Goal: Task Accomplishment & Management: Manage account settings

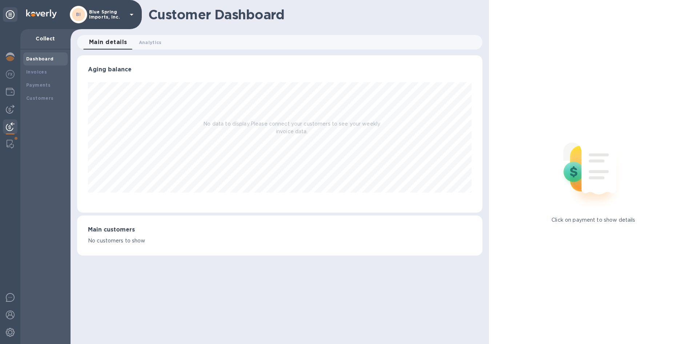
scroll to position [157, 405]
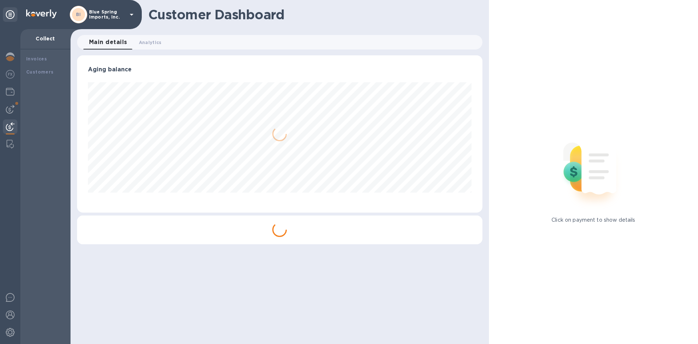
scroll to position [157, 405]
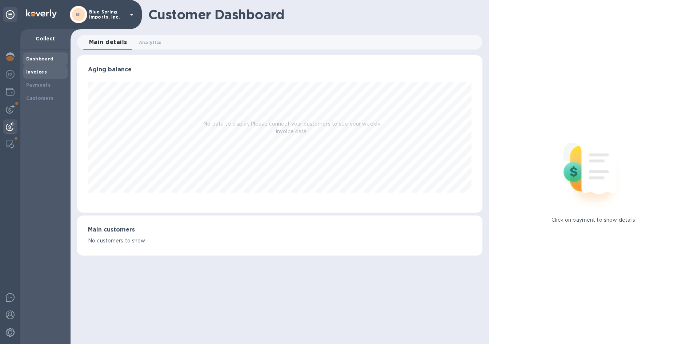
click at [31, 72] on b "Invoices" at bounding box center [36, 71] width 21 height 5
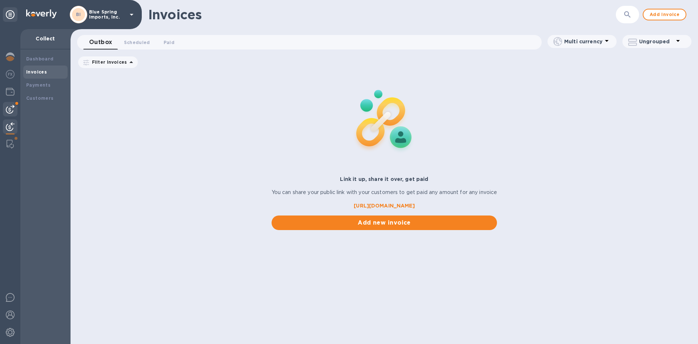
click at [10, 110] on img at bounding box center [10, 109] width 9 height 9
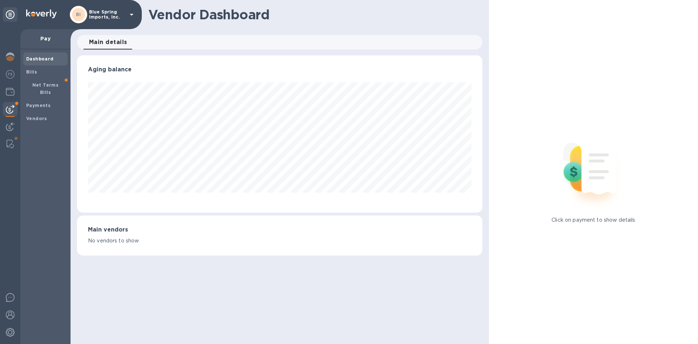
scroll to position [157, 405]
click at [7, 139] on div at bounding box center [10, 144] width 13 height 15
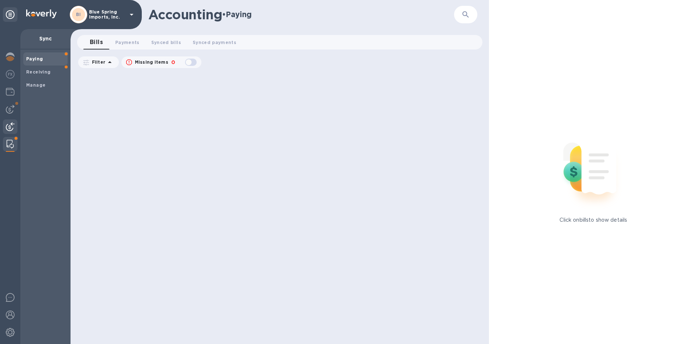
click at [9, 127] on img at bounding box center [10, 126] width 9 height 9
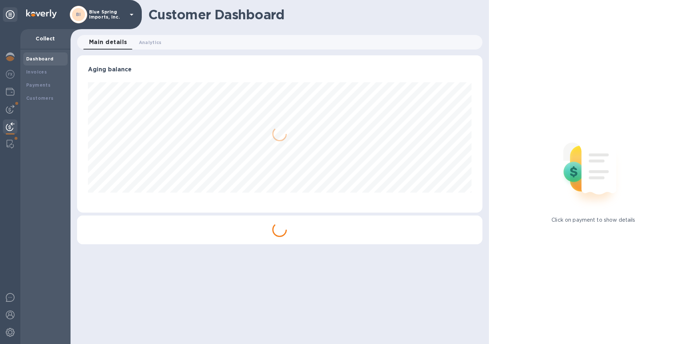
scroll to position [157, 405]
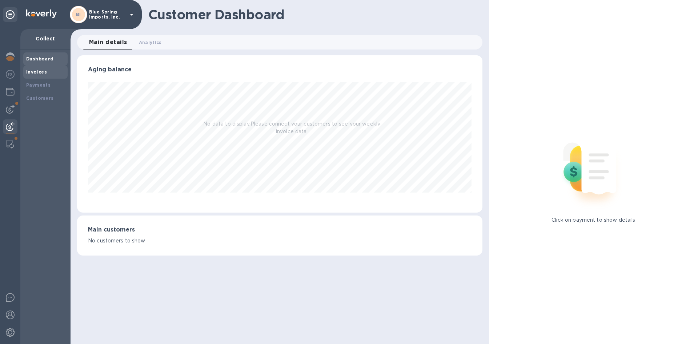
click at [33, 74] on b "Invoices" at bounding box center [36, 71] width 21 height 5
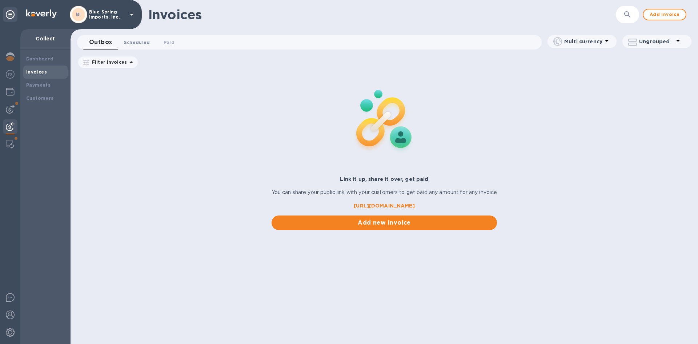
click at [135, 42] on span "Scheduled 0" at bounding box center [137, 43] width 26 height 8
click at [167, 38] on button "Paid 0" at bounding box center [170, 42] width 26 height 15
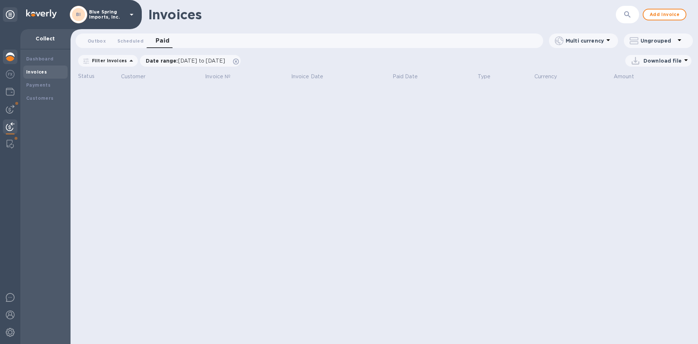
click at [9, 57] on img at bounding box center [10, 56] width 9 height 9
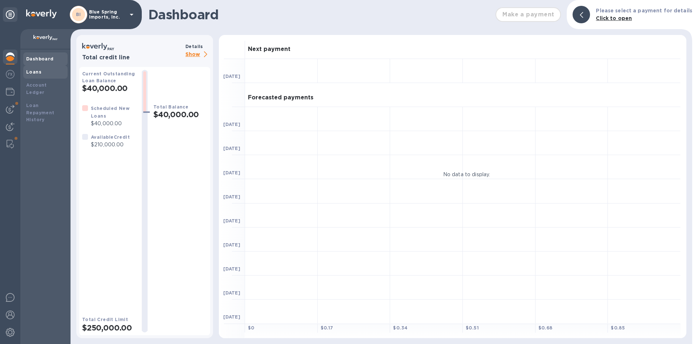
click at [32, 73] on b "Loans" at bounding box center [33, 71] width 15 height 5
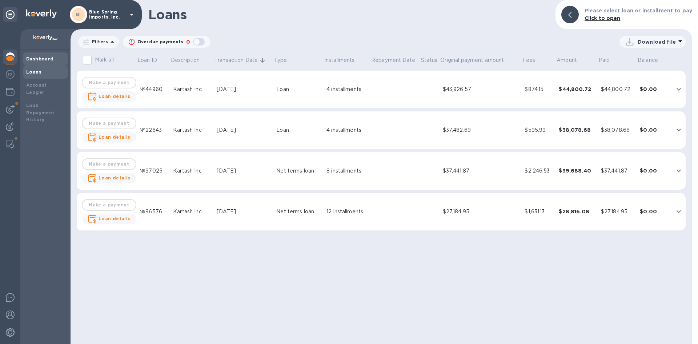
click at [39, 60] on b "Dashboard" at bounding box center [40, 58] width 28 height 5
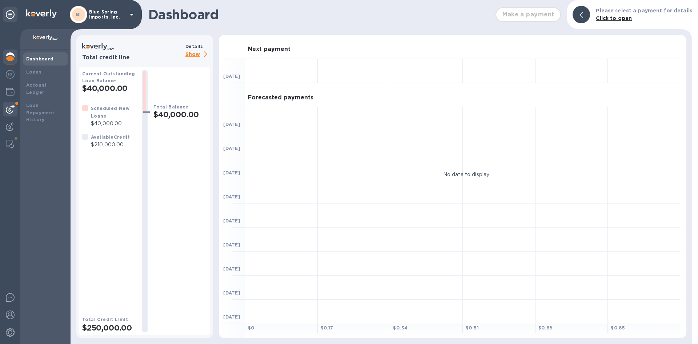
click at [12, 108] on img at bounding box center [10, 109] width 9 height 9
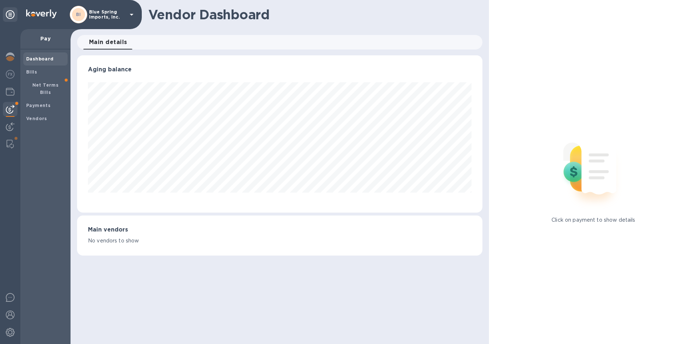
scroll to position [157, 405]
click at [45, 84] on b "Net Terms Bills" at bounding box center [45, 88] width 27 height 13
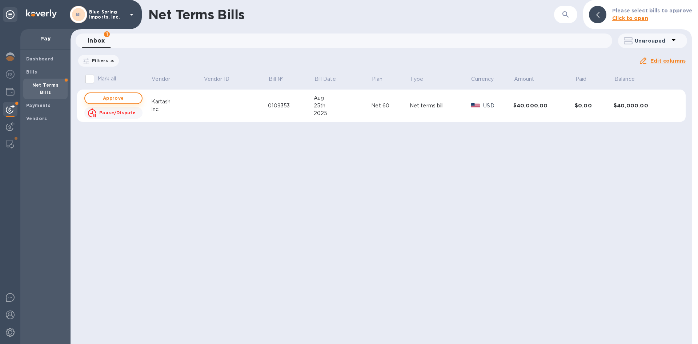
click at [111, 96] on span "Approve" at bounding box center [113, 98] width 45 height 9
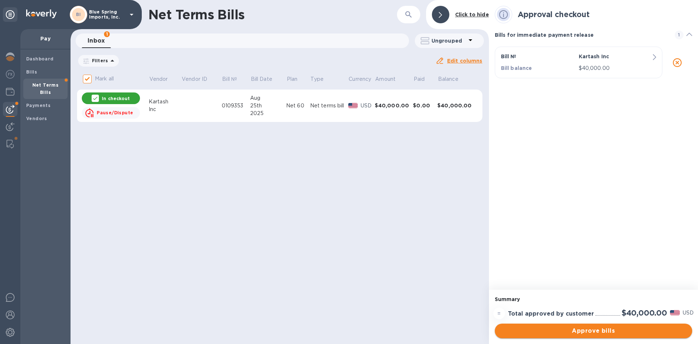
click at [595, 328] on span "Approve bills" at bounding box center [594, 330] width 186 height 9
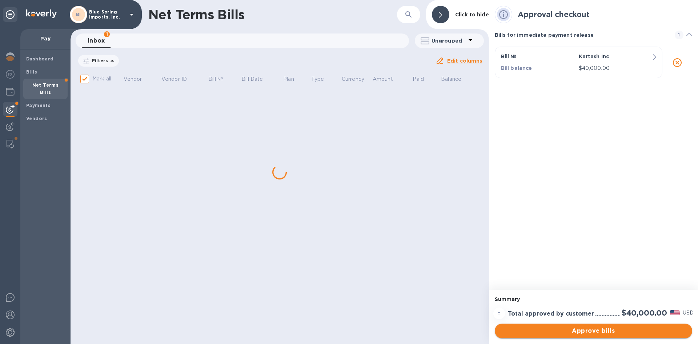
checkbox input "false"
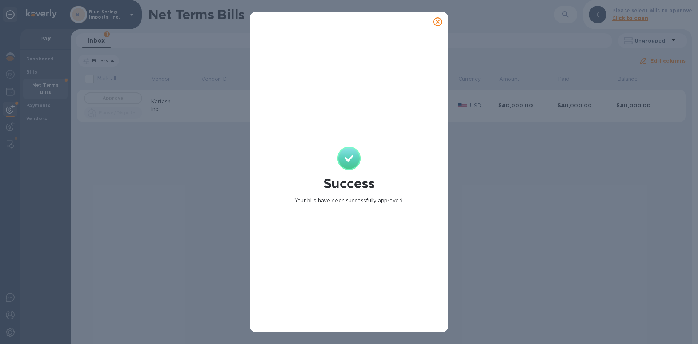
click at [438, 21] on icon at bounding box center [437, 21] width 9 height 9
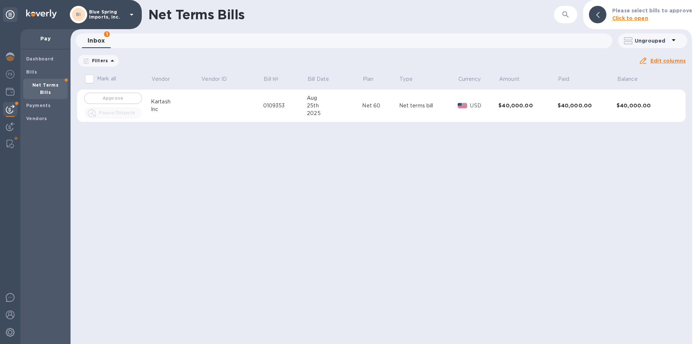
click at [216, 105] on td at bounding box center [232, 105] width 62 height 33
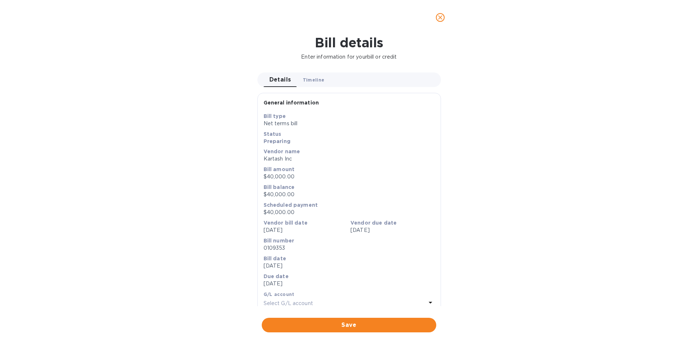
click at [308, 79] on span "Timeline 0" at bounding box center [314, 80] width 22 height 8
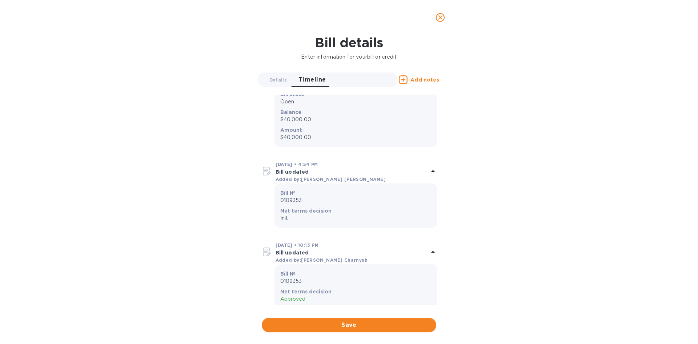
scroll to position [83, 0]
